Goal: Information Seeking & Learning: Check status

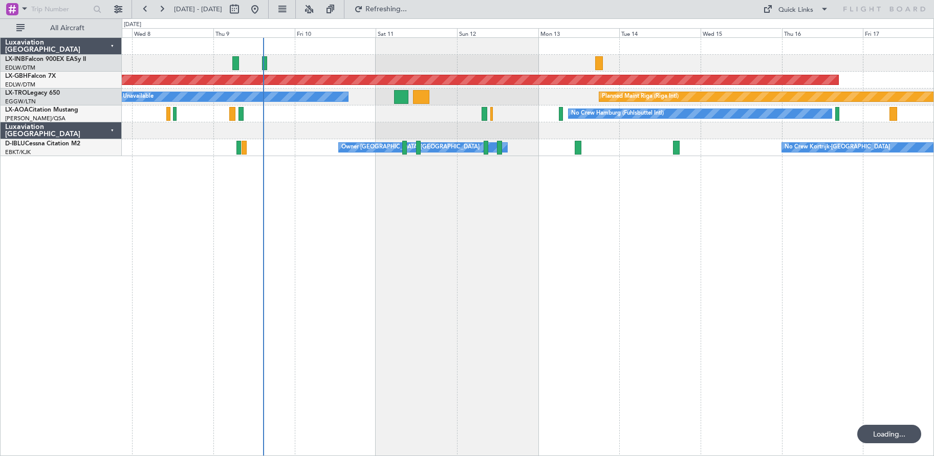
click at [444, 300] on div "Planned Maint Nurnberg Planned Maint [GEOGRAPHIC_DATA] (Riga Intl) A/C Unavaila…" at bounding box center [528, 246] width 813 height 419
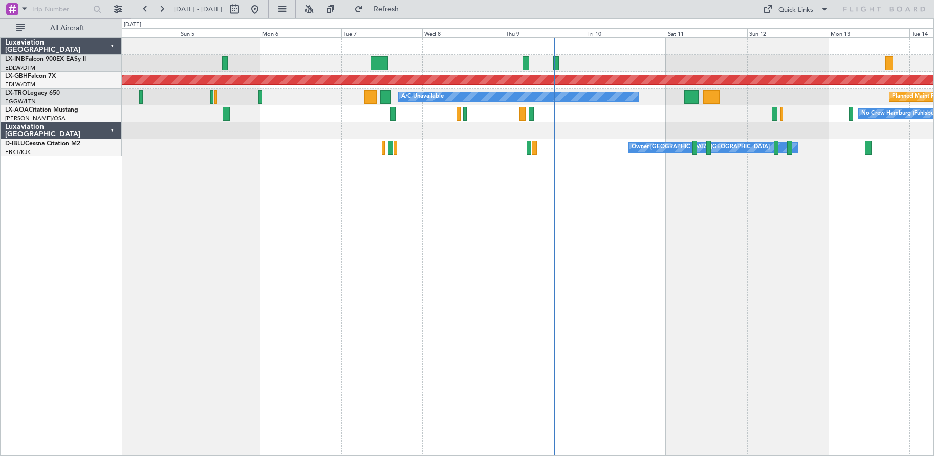
click at [674, 318] on div "Planned Maint [GEOGRAPHIC_DATA] Planned Maint Nurnberg Planned Maint [GEOGRAPHI…" at bounding box center [528, 246] width 813 height 419
click at [408, 9] on span "Refresh" at bounding box center [386, 9] width 43 height 7
click at [269, 9] on fb-range-datepicker "[DATE] - [DATE]" at bounding box center [200, 9] width 137 height 18
click at [263, 10] on button at bounding box center [255, 9] width 16 height 16
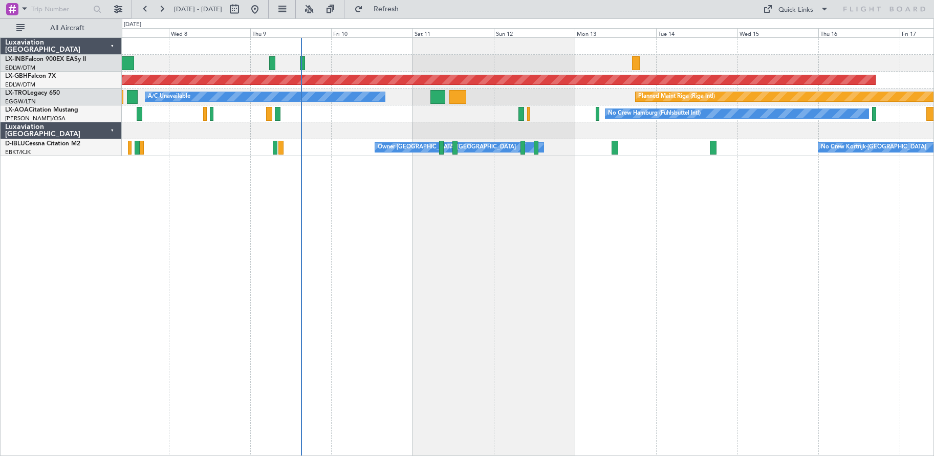
click at [500, 330] on div "Planned Maint Nurnberg Planned Maint [GEOGRAPHIC_DATA] (Riga Intl) A/C Unavaila…" at bounding box center [528, 246] width 813 height 419
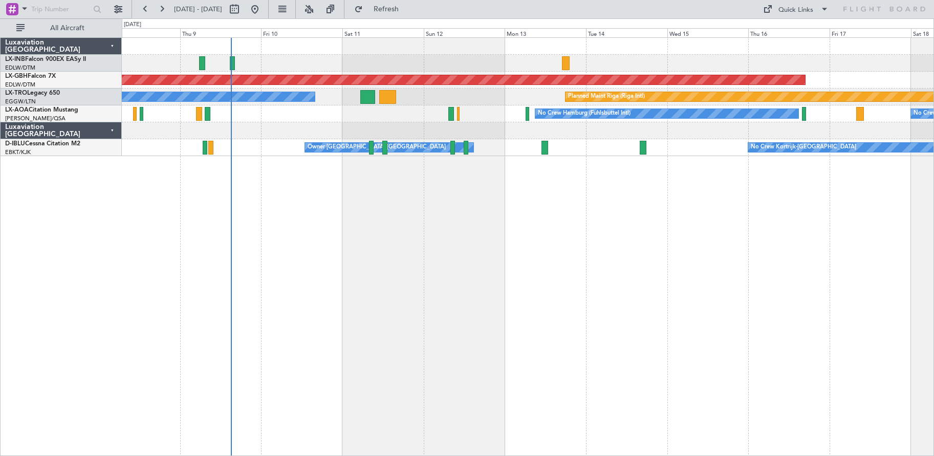
click at [647, 267] on div "Planned Maint Nurnberg Planned Maint [GEOGRAPHIC_DATA] (Riga Intl) A/C Unavaila…" at bounding box center [528, 246] width 813 height 419
click at [390, 304] on div "Planned Maint Nurnberg Planned Maint [GEOGRAPHIC_DATA] (Riga Intl) A/C Unavaila…" at bounding box center [528, 246] width 813 height 419
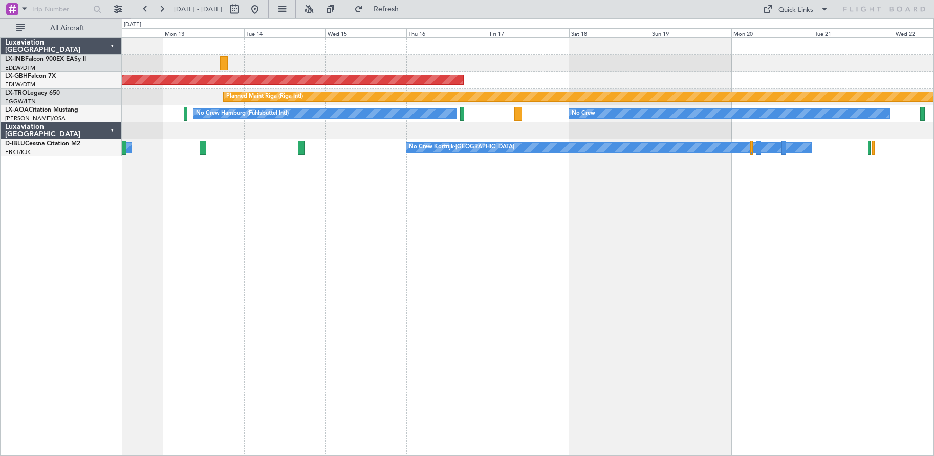
click at [427, 302] on div "Planned Maint Nurnberg Planned Maint [GEOGRAPHIC_DATA] (Riga Intl) A/C Unavaila…" at bounding box center [528, 246] width 813 height 419
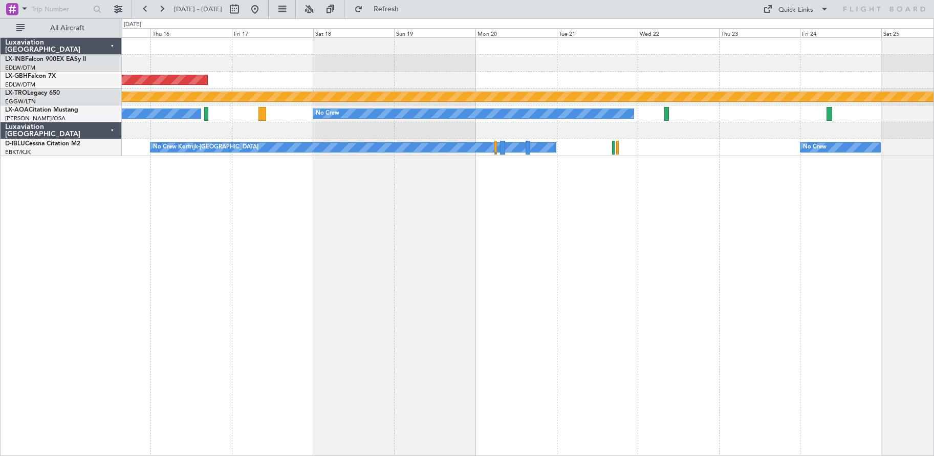
click at [605, 309] on div "Planned Maint Nurnberg Planned Maint [GEOGRAPHIC_DATA] (Riga Intl) No Crew Hamb…" at bounding box center [528, 246] width 813 height 419
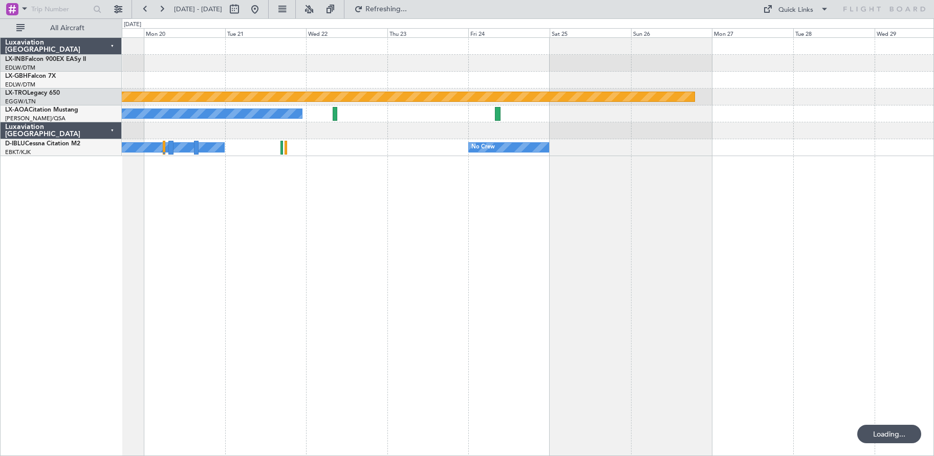
click at [328, 285] on div "Planned Maint Riga (Riga Intl) No Crew No Crew Kortrijk-[GEOGRAPHIC_DATA] No Cr…" at bounding box center [528, 246] width 813 height 419
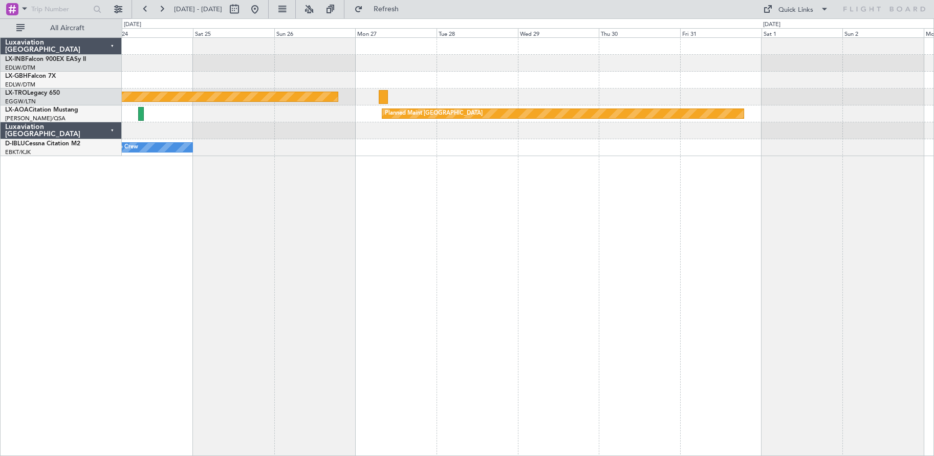
click at [355, 280] on div "Planned Maint Riga (Riga Intl) Planned Maint [GEOGRAPHIC_DATA] No Crew No Crew" at bounding box center [528, 246] width 813 height 419
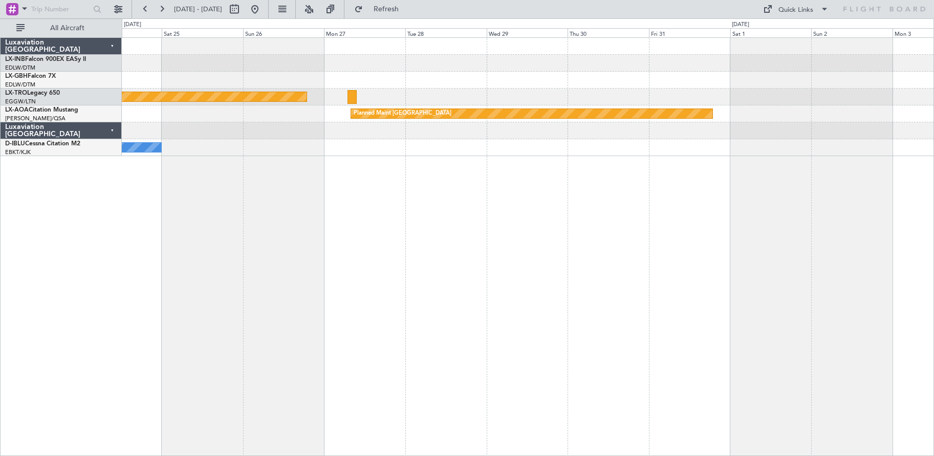
click at [365, 305] on div "Planned Maint Riga (Riga Intl) Planned Maint [GEOGRAPHIC_DATA] No Crew" at bounding box center [528, 246] width 813 height 419
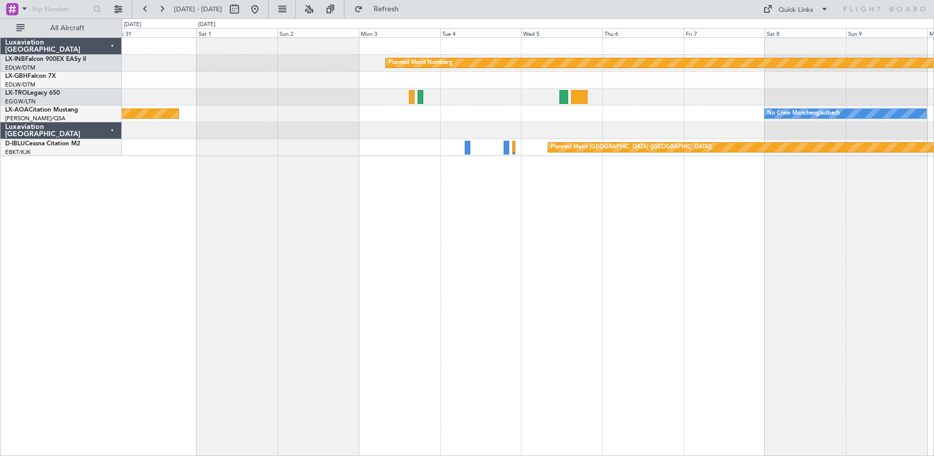
click at [526, 275] on div "Planned Maint Nurnberg Planned Maint [GEOGRAPHIC_DATA] No Crew [GEOGRAPHIC_DATA…" at bounding box center [528, 246] width 813 height 419
click at [242, 259] on div "Planned Maint Nurnberg Planned Maint [GEOGRAPHIC_DATA] No Crew [GEOGRAPHIC_DATA…" at bounding box center [528, 246] width 813 height 419
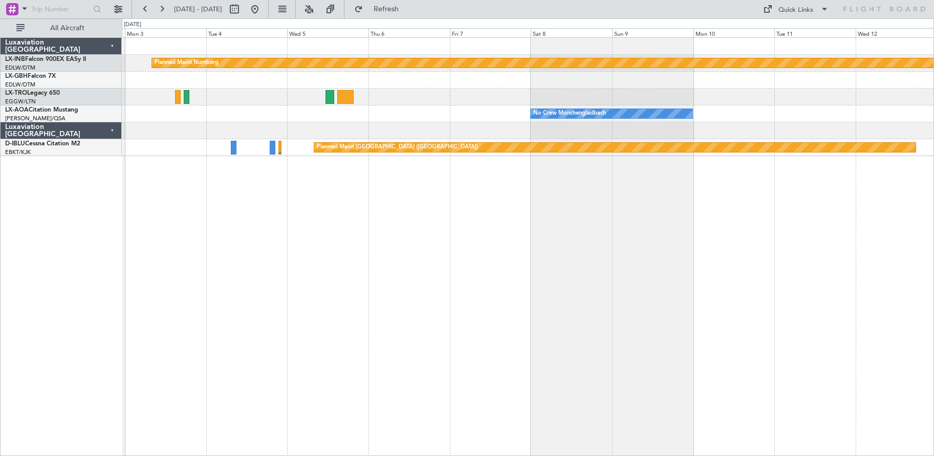
click at [708, 267] on div "Planned Maint Nurnberg No Crew [GEOGRAPHIC_DATA] No Crew Sabadell Planned Maint…" at bounding box center [528, 246] width 813 height 419
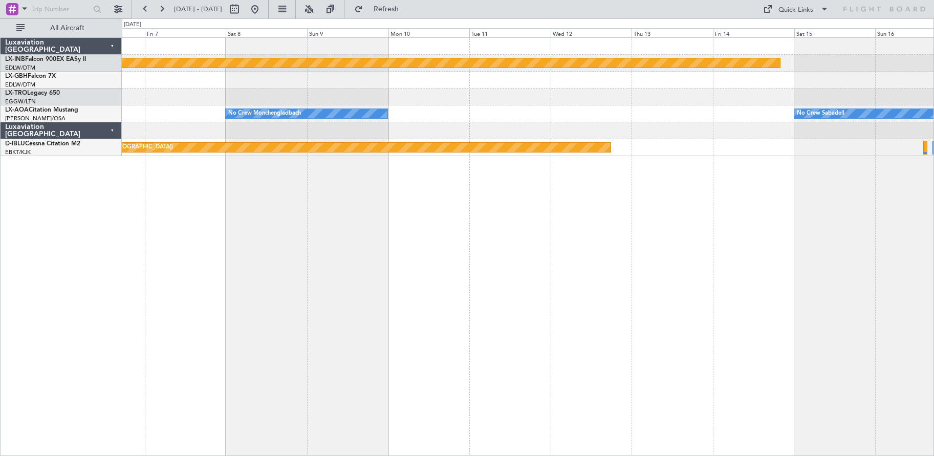
click at [283, 325] on div "Planned Maint Nurnberg No Crew [GEOGRAPHIC_DATA] No Crew Sabadell Planned Maint…" at bounding box center [528, 246] width 813 height 419
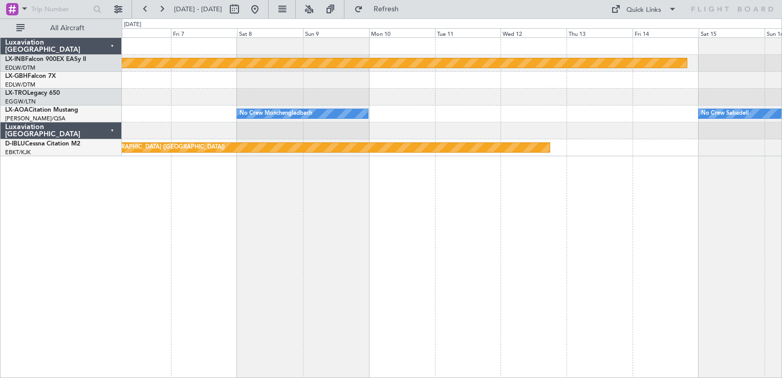
click at [721, 247] on div "Planned Maint Nurnberg No Crew Sabadell No Crew [GEOGRAPHIC_DATA] Planned Maint…" at bounding box center [452, 207] width 661 height 340
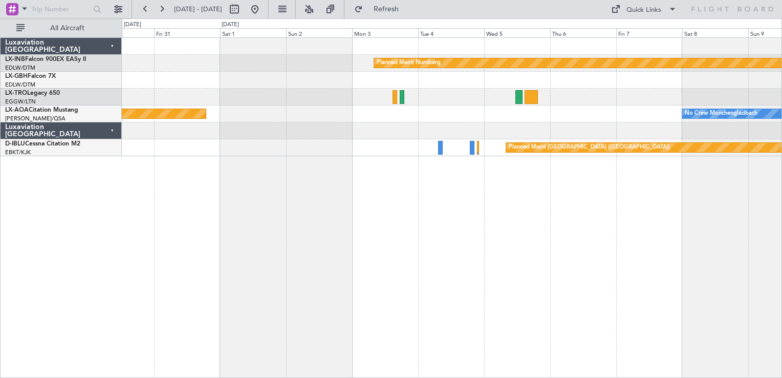
click at [413, 248] on div "Planned Maint Nurnberg No Crew [GEOGRAPHIC_DATA] Planned Maint [GEOGRAPHIC_DATA…" at bounding box center [452, 207] width 661 height 340
click at [599, 208] on div "Planned Maint Nurnberg No Crew [GEOGRAPHIC_DATA] Planned Maint [GEOGRAPHIC_DATA…" at bounding box center [452, 207] width 661 height 340
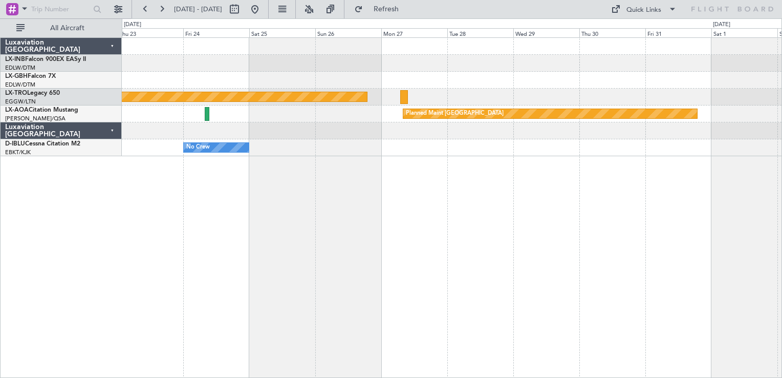
click at [574, 218] on div "Planned Maint Nurnberg Planned Maint [GEOGRAPHIC_DATA] (Riga Intl) Planned Main…" at bounding box center [452, 207] width 661 height 340
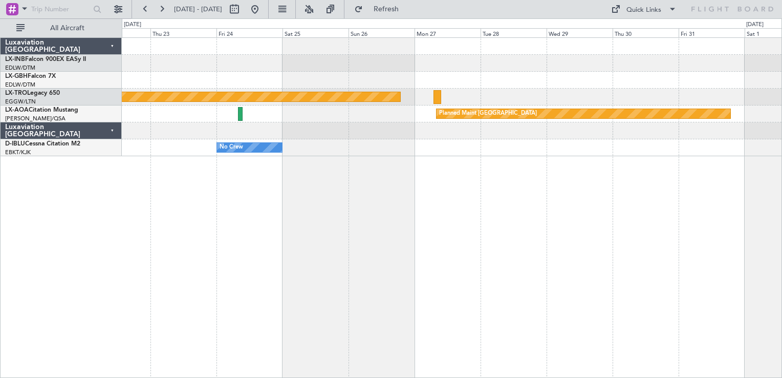
click at [573, 237] on div "Planned Maint Nurnberg Planned Maint [GEOGRAPHIC_DATA] (Riga Intl) Planned Main…" at bounding box center [452, 207] width 661 height 340
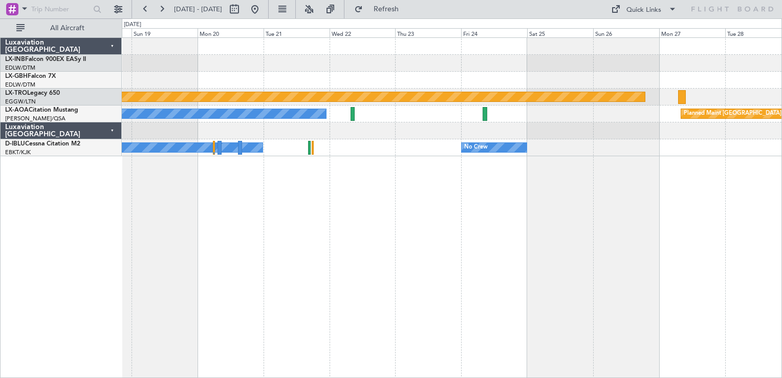
click at [524, 222] on div "Planned Maint Nurnberg Planned Maint [GEOGRAPHIC_DATA] (Riga Intl) Planned Main…" at bounding box center [452, 207] width 661 height 340
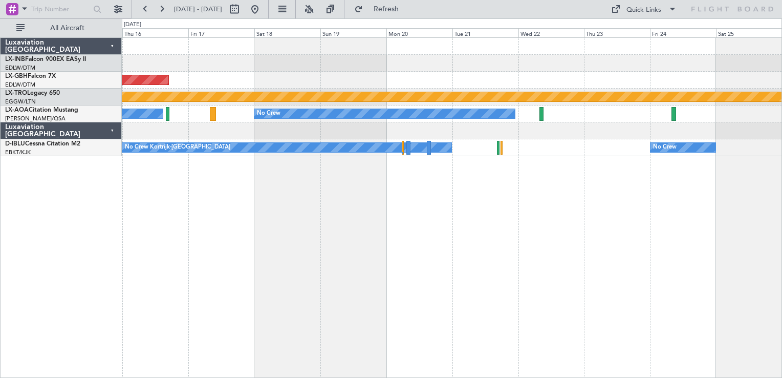
click at [632, 230] on div "Planned Maint Nurnberg Planned Maint [GEOGRAPHIC_DATA] (Riga Intl) No Crew No C…" at bounding box center [452, 207] width 661 height 340
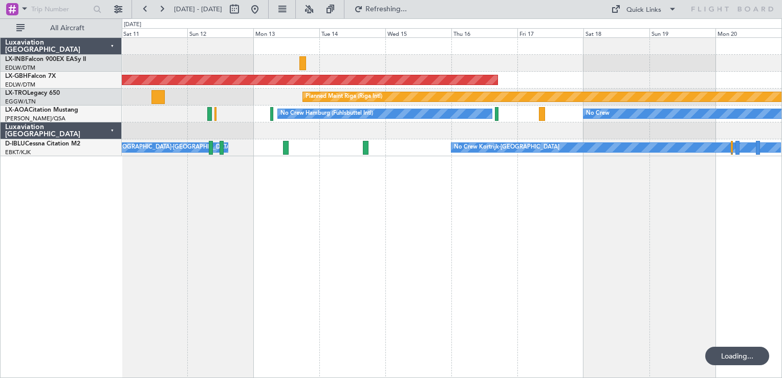
click at [665, 230] on div "Planned Maint Nurnberg Planned Maint [GEOGRAPHIC_DATA] (Riga Intl) No Crew No C…" at bounding box center [452, 207] width 661 height 340
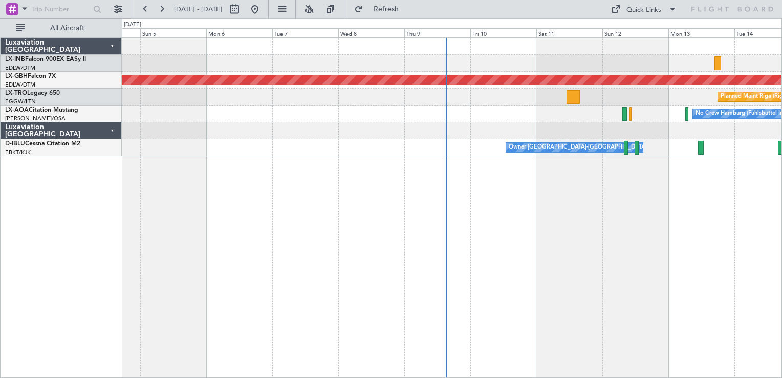
click at [446, 231] on div "Planned Maint Nurnberg Planned Maint [GEOGRAPHIC_DATA] (Riga Intl) No Crew Hamb…" at bounding box center [452, 207] width 661 height 340
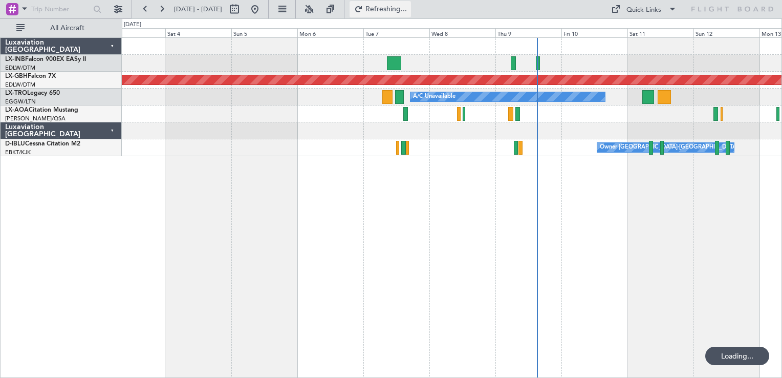
click at [408, 9] on span "Refreshing..." at bounding box center [386, 9] width 43 height 7
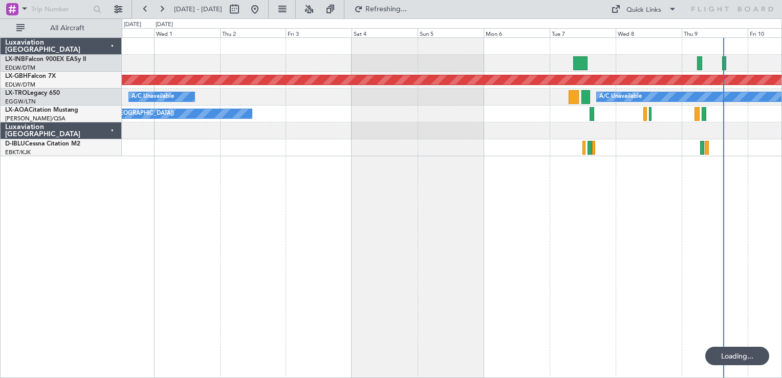
click at [575, 229] on div "Planned Maint Nurnberg A/C Unavailable A/C Unavailable No Crew [GEOGRAPHIC_DATA…" at bounding box center [452, 207] width 661 height 340
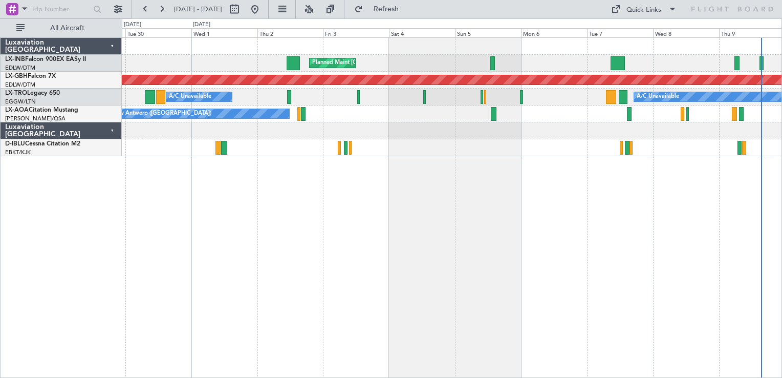
click at [236, 228] on div "Planned Maint [GEOGRAPHIC_DATA] Unplanned Maint [GEOGRAPHIC_DATA] ([GEOGRAPHIC_…" at bounding box center [452, 207] width 661 height 340
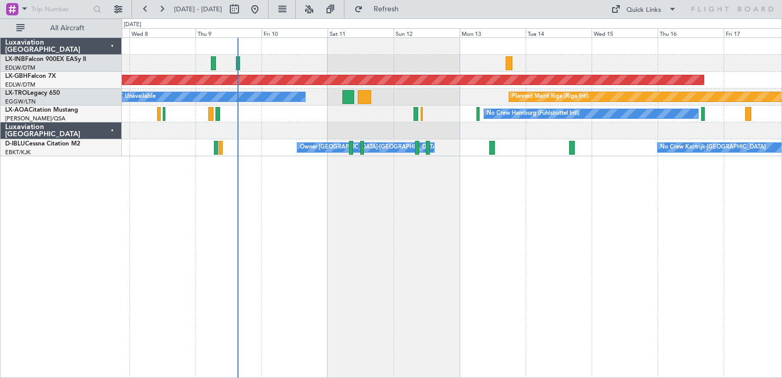
click at [348, 292] on div "Planned Maint Nurnberg A/C Unavailable Planned Maint [GEOGRAPHIC_DATA] (Riga In…" at bounding box center [452, 207] width 661 height 340
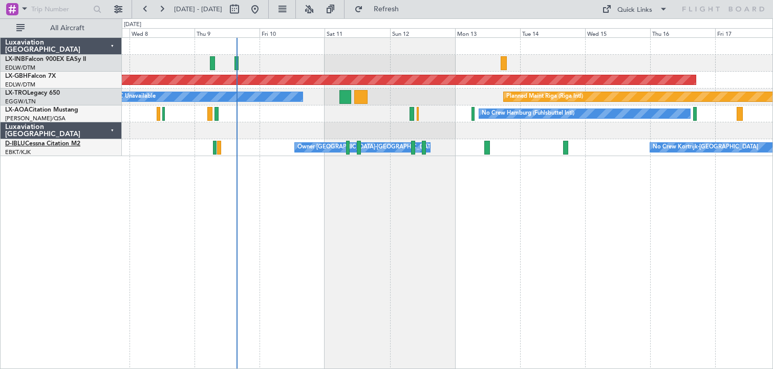
click at [51, 142] on link "D-IBLU Cessna Citation M2" at bounding box center [42, 144] width 75 height 6
